Goal: Task Accomplishment & Management: Manage account settings

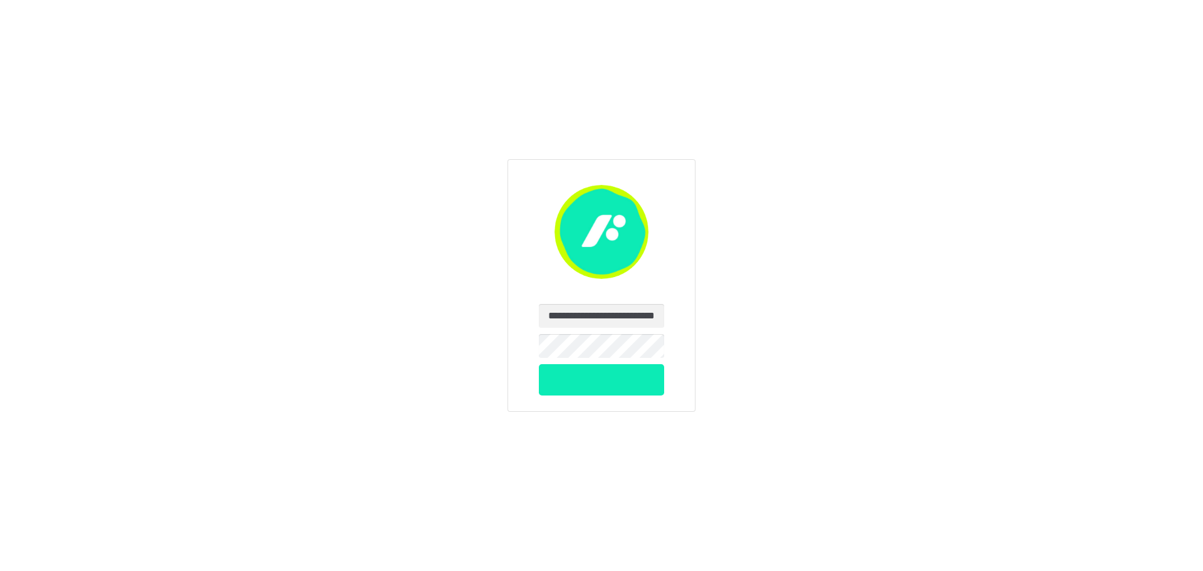
click at [613, 380] on button "submit" at bounding box center [602, 379] width 126 height 31
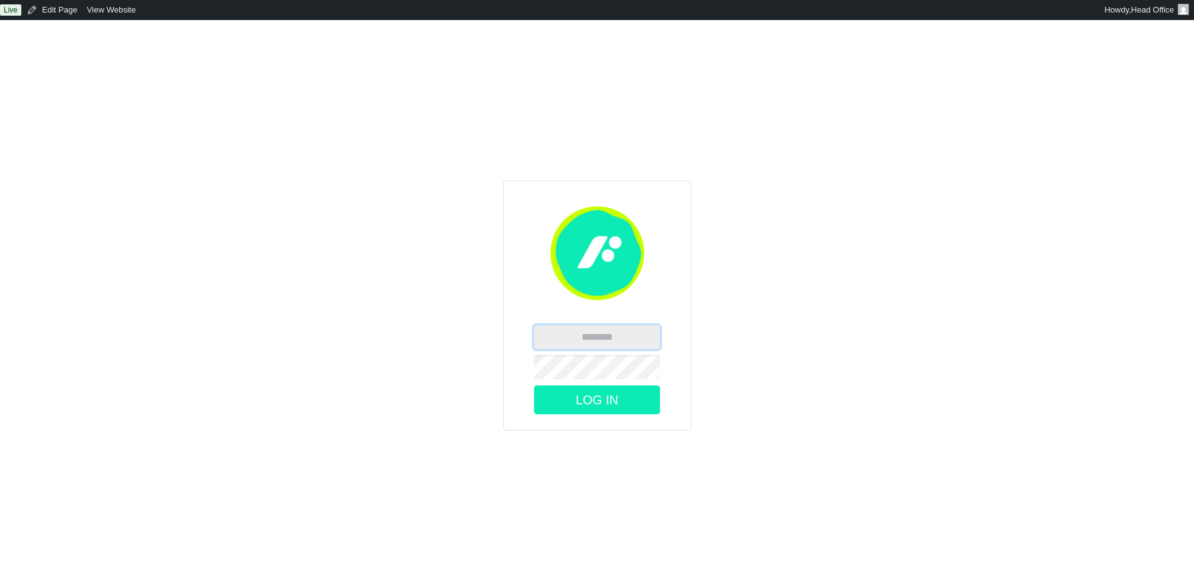
type input "**********"
click at [586, 396] on button "Log In" at bounding box center [597, 399] width 126 height 29
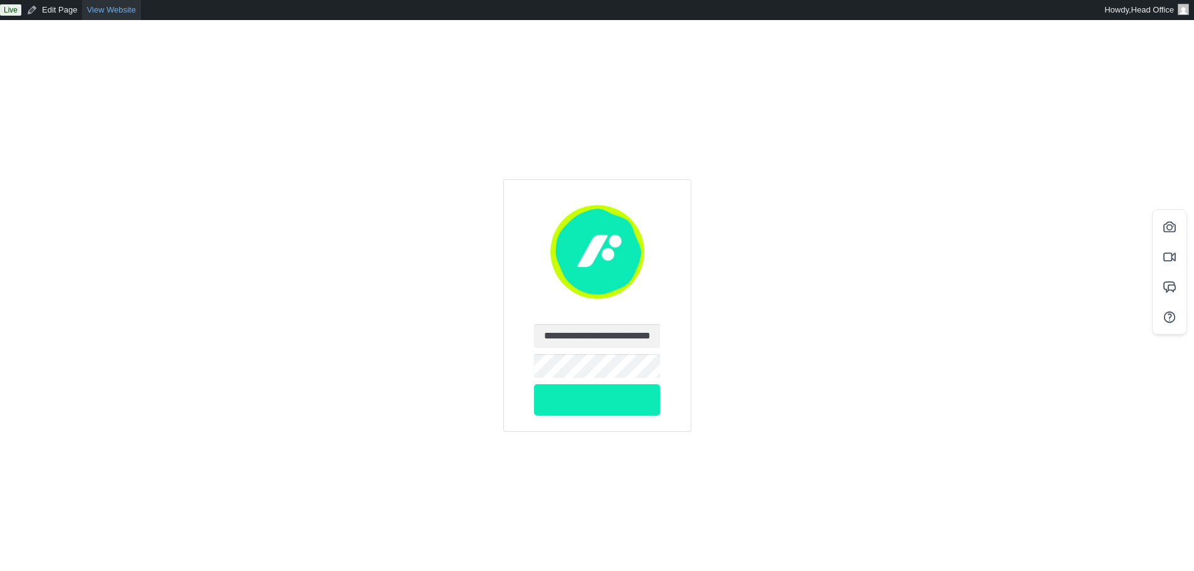
click at [115, 6] on link "View Website" at bounding box center [111, 10] width 58 height 20
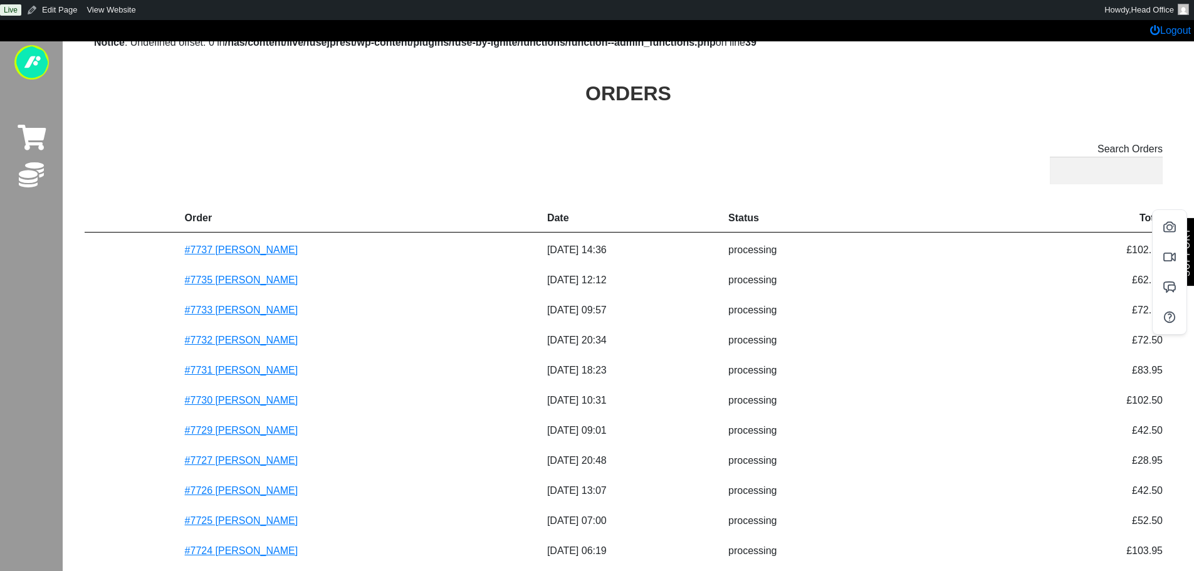
click at [954, 202] on div "Notice : Undefined offset: 0 in /nas/content/live/fusejprest/wp-content/plugins…" at bounding box center [628, 447] width 1068 height 855
click at [263, 251] on link "#7737 [PERSON_NAME]" at bounding box center [241, 249] width 113 height 11
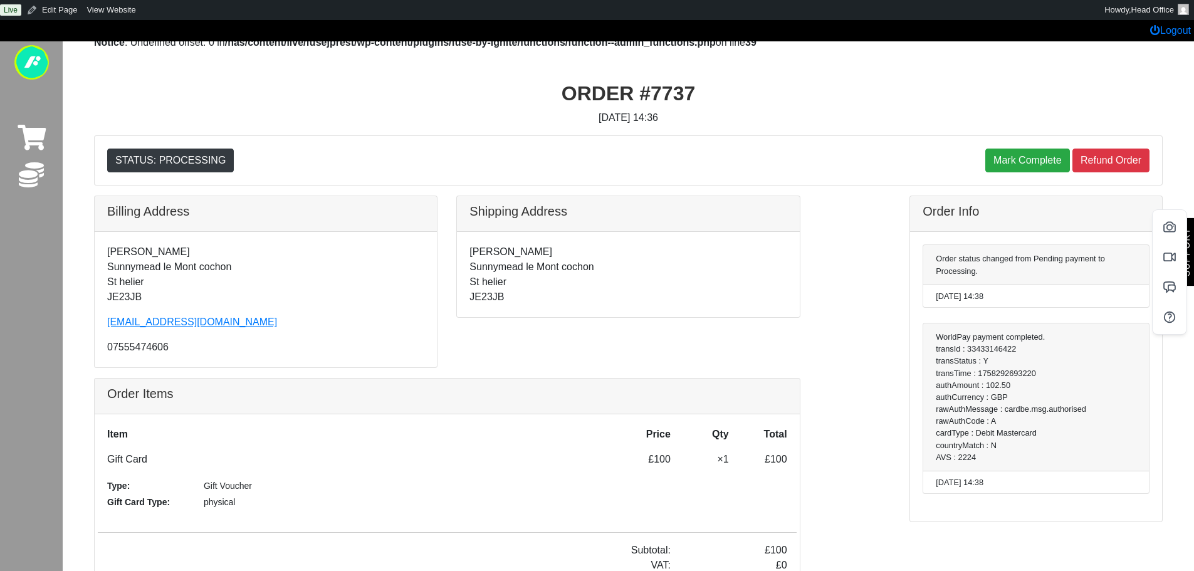
click at [820, 279] on div at bounding box center [855, 398] width 91 height 405
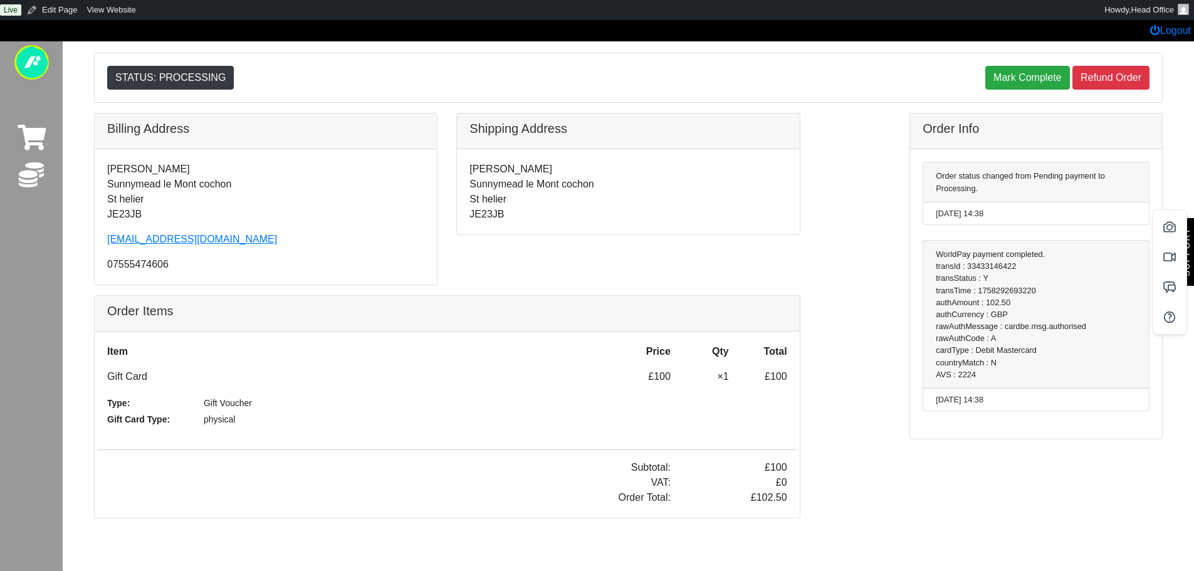
scroll to position [83, 0]
click at [877, 393] on div at bounding box center [855, 315] width 91 height 405
